Goal: Transaction & Acquisition: Purchase product/service

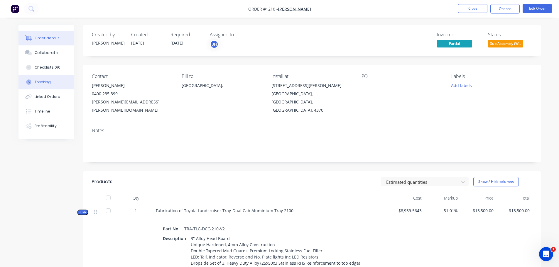
click at [55, 89] on button "Tracking" at bounding box center [46, 82] width 56 height 15
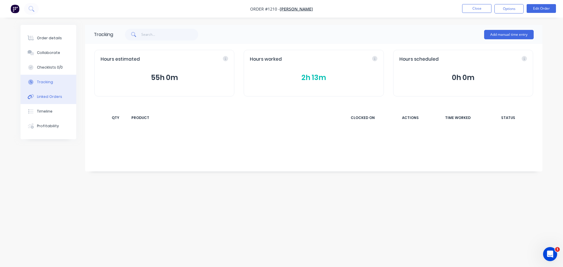
click at [54, 96] on div "Linked Orders" at bounding box center [49, 96] width 25 height 5
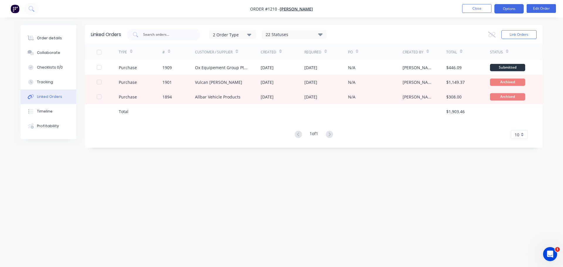
click at [511, 8] on button "Options" at bounding box center [508, 8] width 29 height 9
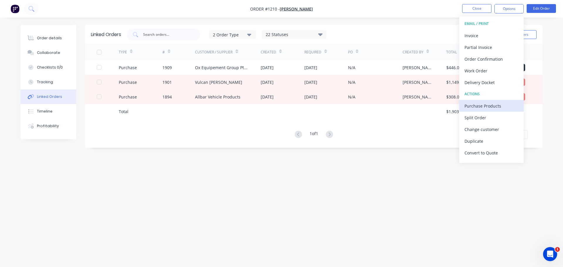
click at [487, 107] on div "Purchase Products" at bounding box center [491, 106] width 54 height 9
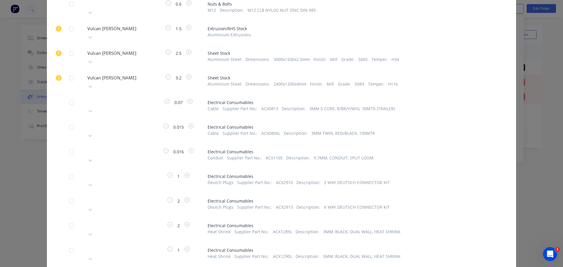
scroll to position [88, 0]
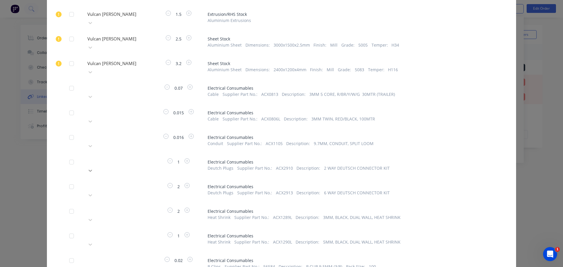
click at [93, 168] on icon at bounding box center [90, 171] width 6 height 6
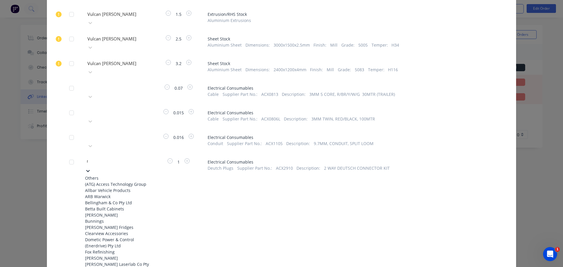
type input "re"
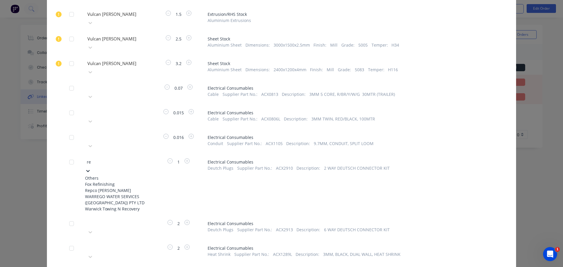
click at [126, 187] on div "Repco [PERSON_NAME]" at bounding box center [117, 190] width 65 height 6
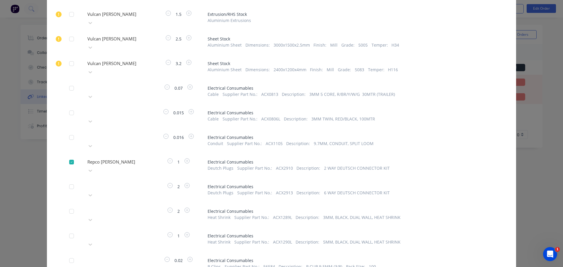
click at [130, 182] on div at bounding box center [129, 185] width 84 height 7
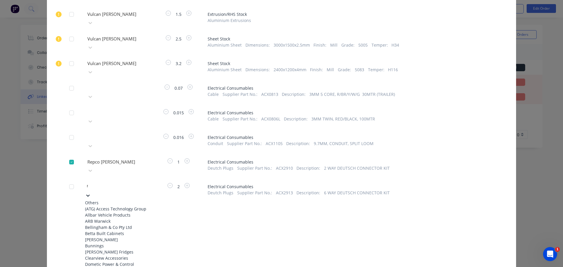
type input "re"
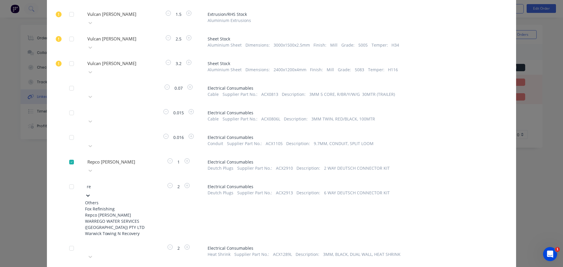
click at [120, 212] on div "Repco [PERSON_NAME]" at bounding box center [117, 215] width 65 height 6
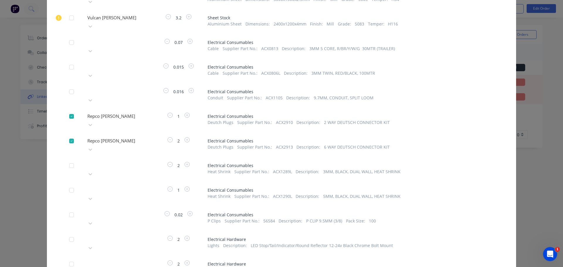
scroll to position [147, 0]
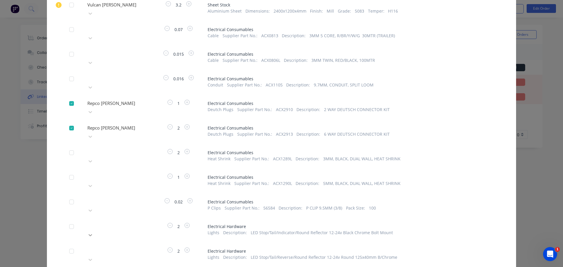
click at [96, 230] on div at bounding box center [90, 234] width 11 height 9
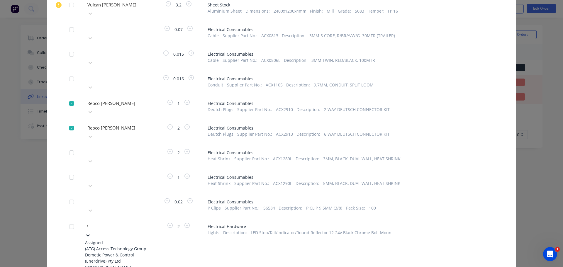
type input "re"
click at [116, 246] on div "Repco [PERSON_NAME]" at bounding box center [117, 249] width 65 height 6
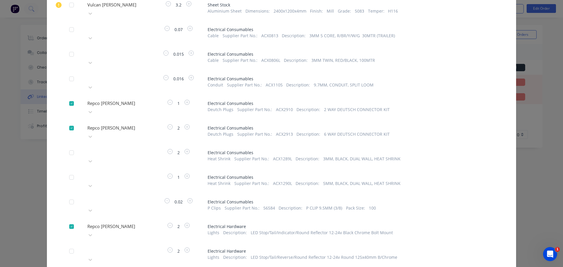
click at [141, 247] on div "Please choose a supplier" at bounding box center [117, 256] width 65 height 18
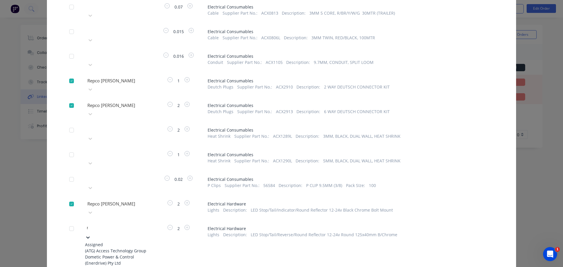
type input "re"
click at [128, 248] on div "Repco [PERSON_NAME]" at bounding box center [117, 251] width 65 height 6
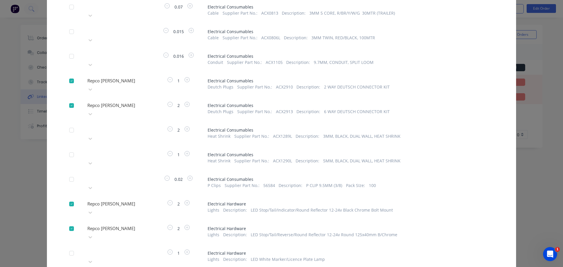
click at [128, 249] on div "Please choose a supplier" at bounding box center [117, 258] width 65 height 18
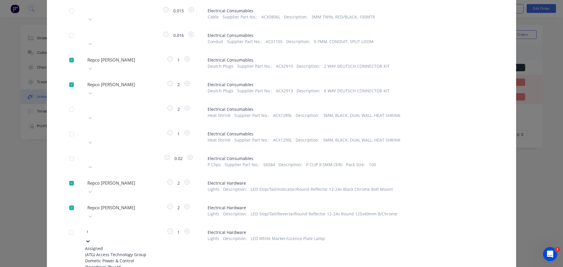
type input "re"
click at [128, 252] on div "Repco [PERSON_NAME]" at bounding box center [117, 255] width 65 height 6
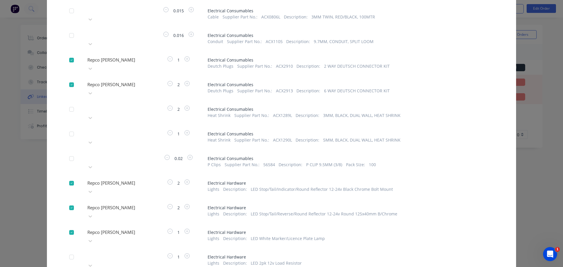
scroll to position [211, 0]
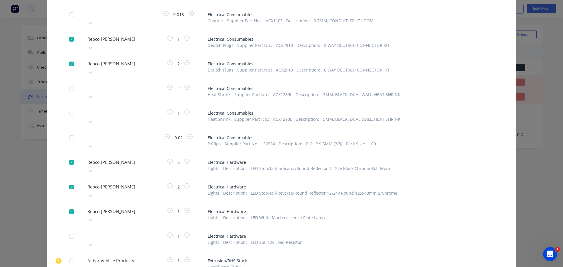
click at [128, 232] on div "Please choose a supplier" at bounding box center [117, 241] width 65 height 18
type input "re"
click at [128, 255] on div "Repco [PERSON_NAME]" at bounding box center [117, 258] width 65 height 6
click at [187, 208] on icon "button" at bounding box center [186, 210] width 5 height 5
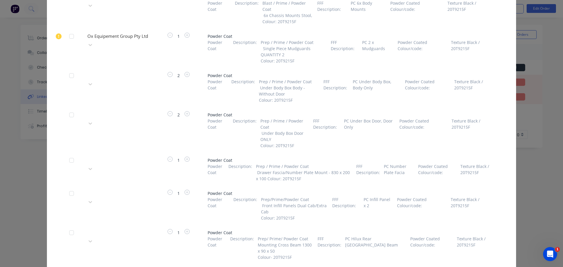
scroll to position [1449, 0]
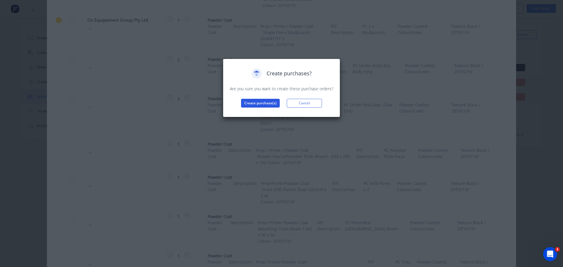
click at [258, 100] on button "Create purchase(s)" at bounding box center [260, 103] width 39 height 9
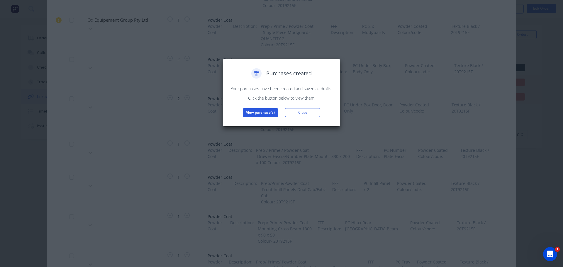
click at [268, 115] on button "View purchase(s)" at bounding box center [260, 112] width 35 height 9
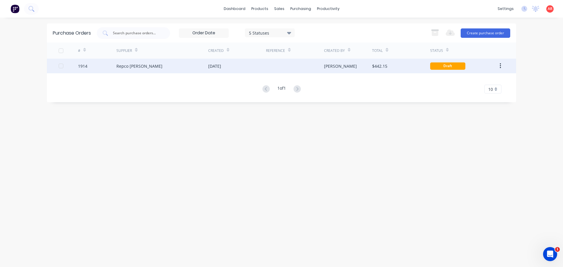
click at [178, 64] on div "Repco [PERSON_NAME]" at bounding box center [162, 66] width 92 height 15
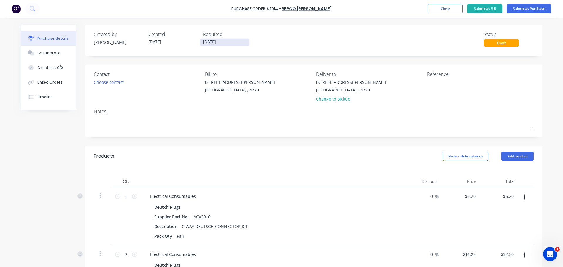
click at [215, 42] on input "[DATE]" at bounding box center [224, 42] width 49 height 7
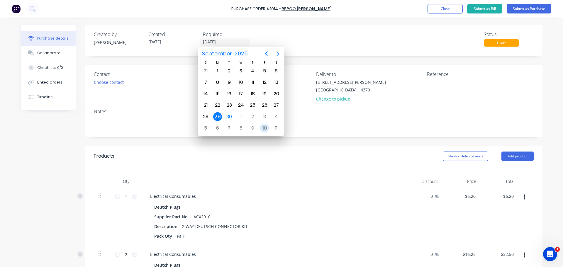
click at [267, 129] on div "10" at bounding box center [264, 128] width 9 height 9
type input "[DATE]"
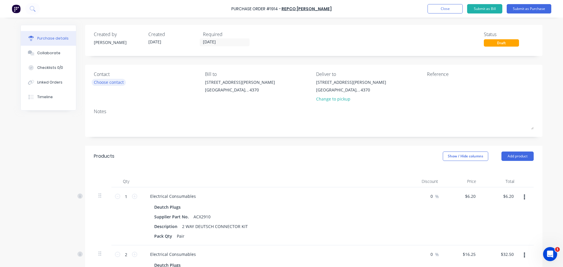
click at [115, 84] on div "Choose contact" at bounding box center [109, 82] width 30 height 6
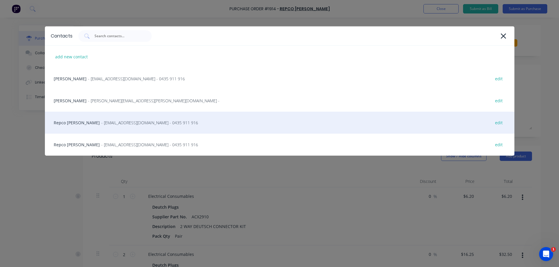
click at [119, 115] on div "Repco [PERSON_NAME] - [EMAIL_ADDRESS][DOMAIN_NAME] - 0435 911 916 edit" at bounding box center [279, 123] width 469 height 22
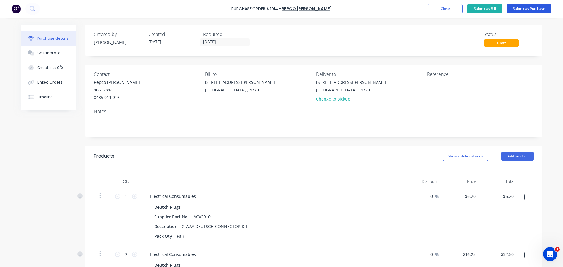
click at [530, 9] on button "Submit as Purchase" at bounding box center [529, 8] width 45 height 9
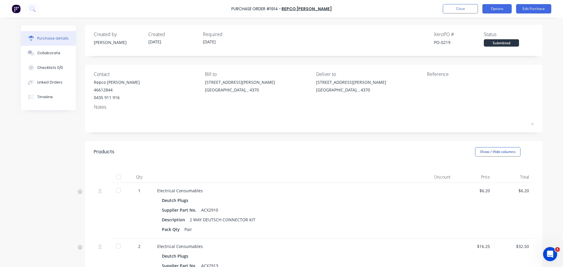
click at [491, 9] on button "Options" at bounding box center [496, 8] width 29 height 9
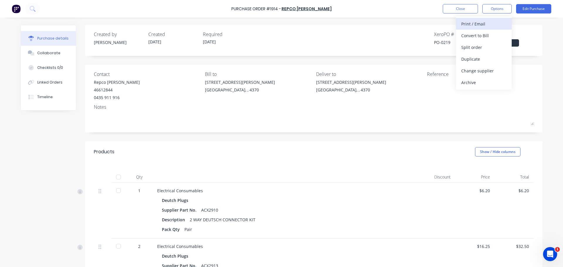
click at [496, 26] on div "Print / Email" at bounding box center [483, 24] width 45 height 9
click at [494, 34] on div "With pricing" at bounding box center [483, 35] width 45 height 9
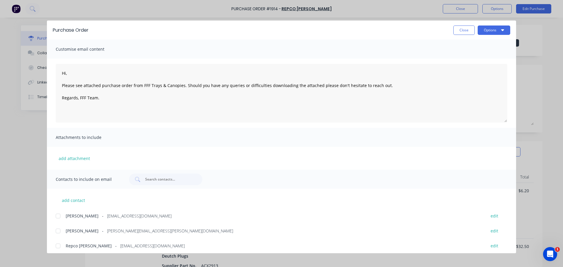
click at [59, 247] on div at bounding box center [58, 246] width 12 height 12
click at [486, 32] on button "Options" at bounding box center [494, 30] width 33 height 9
click at [481, 68] on div "Email" at bounding box center [482, 68] width 45 height 9
click at [465, 30] on button "Close" at bounding box center [463, 30] width 21 height 9
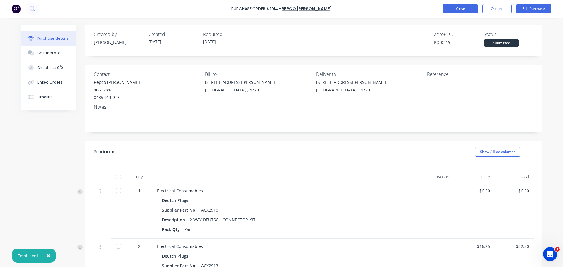
click at [464, 11] on button "Close" at bounding box center [460, 8] width 35 height 9
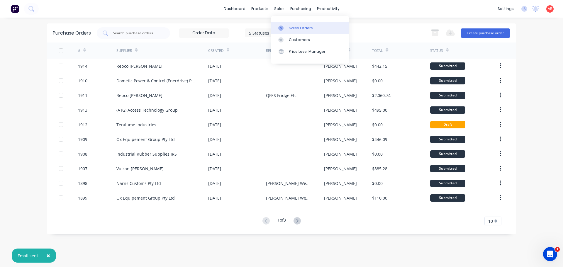
click at [287, 24] on link "Sales Orders" at bounding box center [310, 28] width 78 height 12
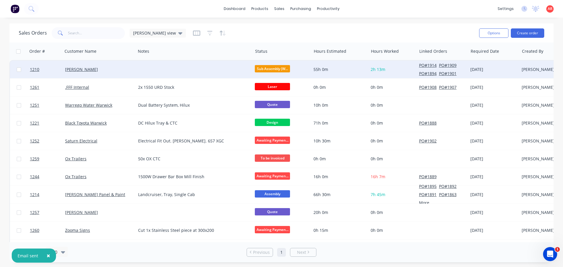
click at [111, 72] on div "[PERSON_NAME]" at bounding box center [97, 70] width 65 height 6
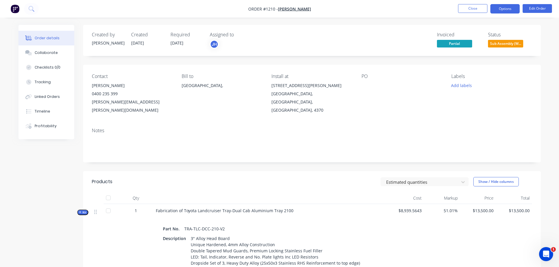
click at [508, 13] on button "Options" at bounding box center [504, 8] width 29 height 9
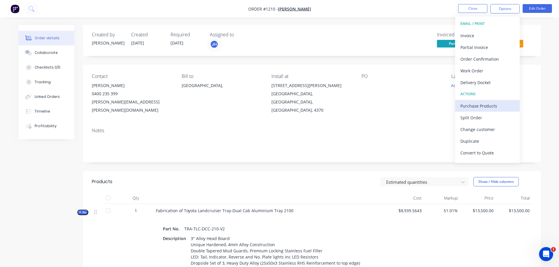
click at [497, 104] on div "Purchase Products" at bounding box center [487, 106] width 54 height 9
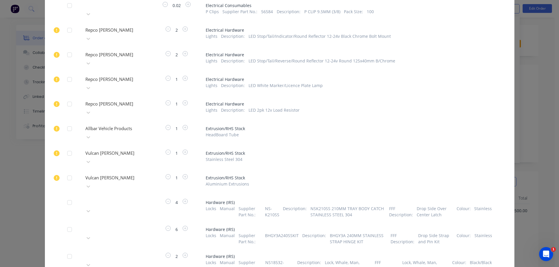
scroll to position [352, 0]
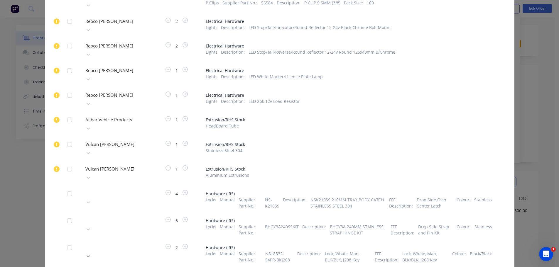
click at [91, 253] on icon at bounding box center [88, 256] width 6 height 6
type input "irs"
click at [135, 267] on div "IRS Cutting Services Pty Ltd" at bounding box center [115, 270] width 65 height 6
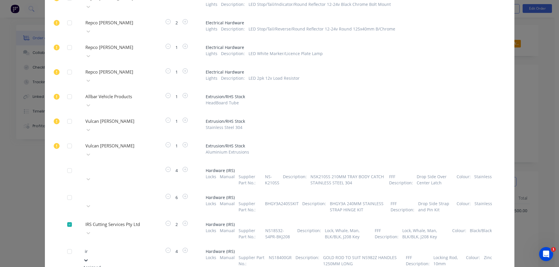
type input "irs"
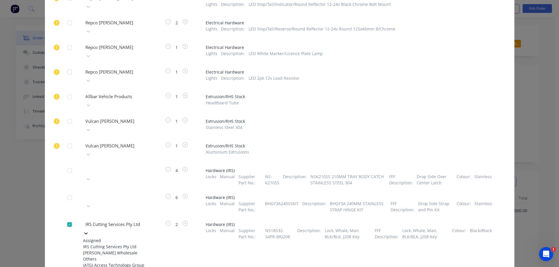
click at [121, 221] on div at bounding box center [127, 224] width 84 height 7
type input "irs"
click at [123, 256] on div "Industrial Rubber Supplies IRS" at bounding box center [115, 259] width 65 height 6
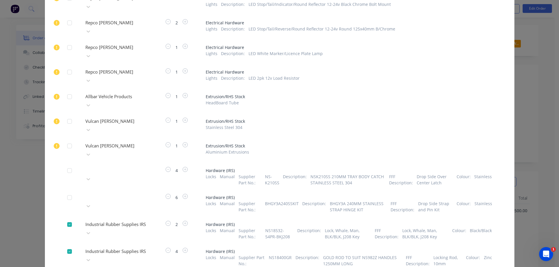
click at [66, 219] on div at bounding box center [70, 225] width 12 height 12
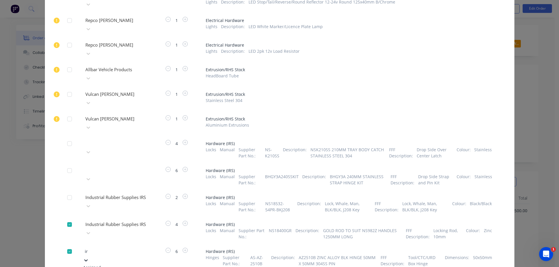
type input "irs"
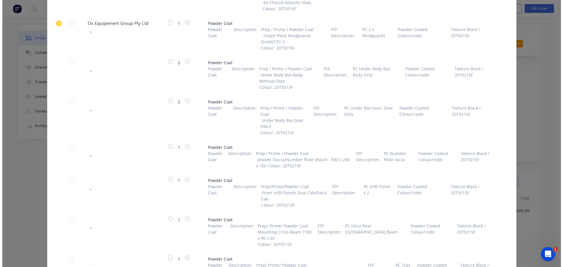
scroll to position [1449, 0]
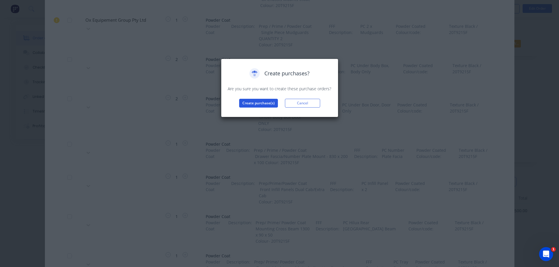
click at [262, 105] on button "Create purchase(s)" at bounding box center [258, 103] width 39 height 9
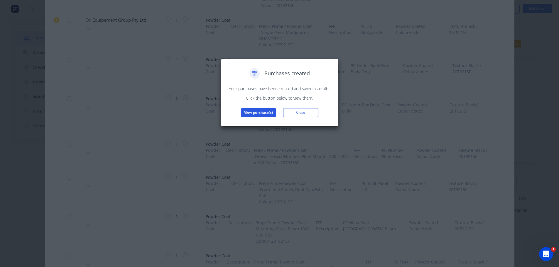
click at [264, 108] on button "View purchase(s)" at bounding box center [258, 112] width 35 height 9
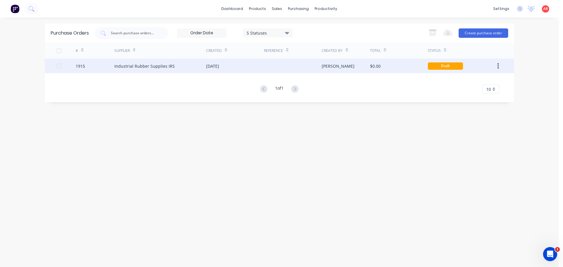
click at [175, 69] on div "Industrial Rubber Supplies IRS" at bounding box center [160, 66] width 92 height 15
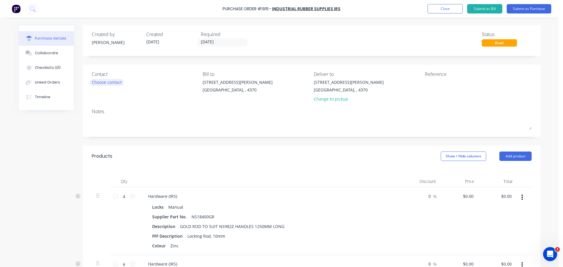
click at [108, 81] on div "Choose contact" at bounding box center [107, 82] width 30 height 6
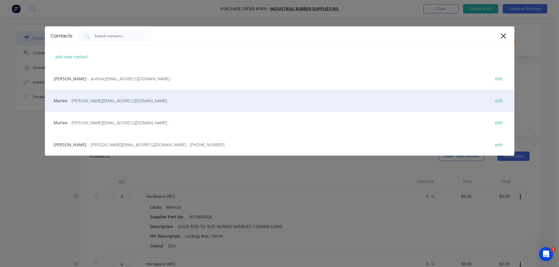
click at [106, 97] on div "Marlee - [EMAIL_ADDRESS][DOMAIN_NAME] - edit" at bounding box center [279, 101] width 469 height 22
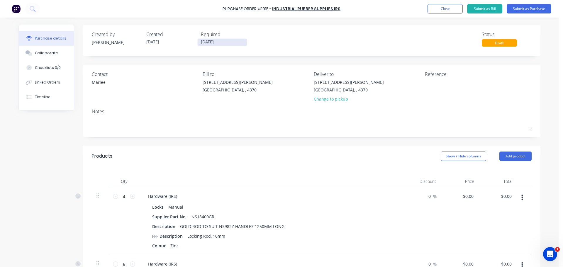
click at [214, 42] on input "[DATE]" at bounding box center [222, 42] width 49 height 7
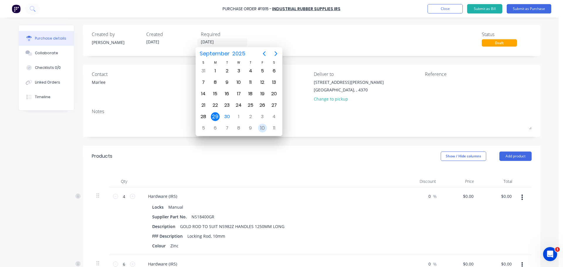
click at [262, 129] on div "10" at bounding box center [262, 128] width 9 height 9
type input "[DATE]"
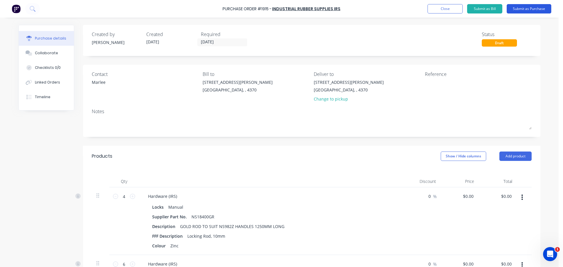
click at [518, 12] on button "Submit as Purchase" at bounding box center [529, 8] width 45 height 9
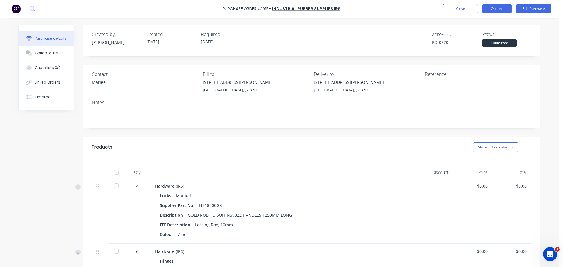
click at [506, 10] on button "Options" at bounding box center [496, 8] width 29 height 9
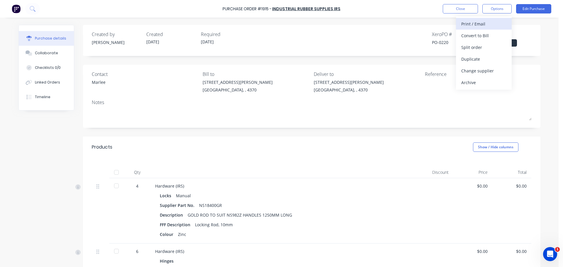
click at [484, 25] on div "Print / Email" at bounding box center [483, 24] width 45 height 9
click at [484, 33] on div "With pricing" at bounding box center [483, 35] width 45 height 9
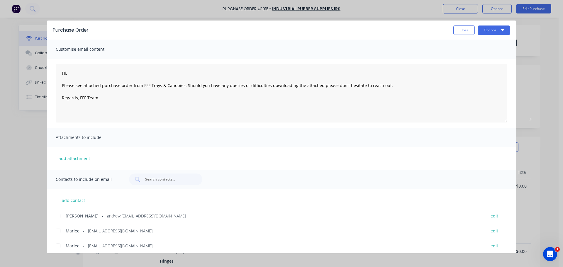
click at [55, 235] on div at bounding box center [58, 231] width 12 height 12
drag, startPoint x: 73, startPoint y: 74, endPoint x: 53, endPoint y: 75, distance: 20.2
click at [53, 75] on div "Hi, Please see attached purchase order from FFF Trays & Canopies. Should you ha…" at bounding box center [281, 93] width 469 height 69
type textarea "Good morning, Please see attached purchase order from FFF Trays & Canopies. Sho…"
click at [503, 29] on icon "button" at bounding box center [502, 30] width 3 height 2
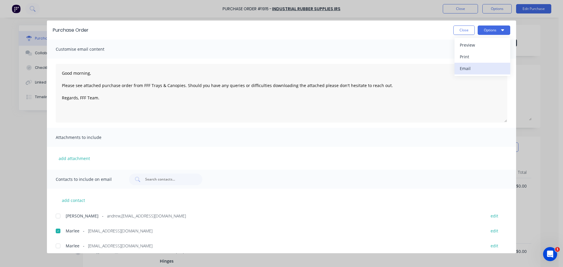
click at [486, 68] on div "Email" at bounding box center [482, 68] width 45 height 9
click at [461, 30] on button "Close" at bounding box center [463, 30] width 21 height 9
